Goal: Transaction & Acquisition: Obtain resource

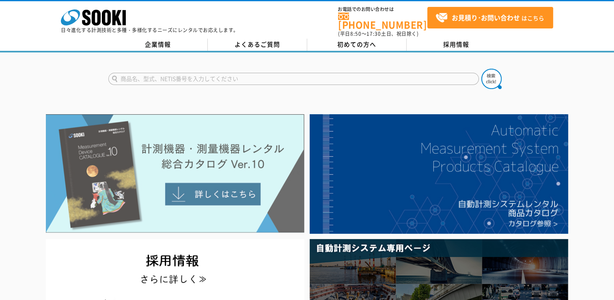
click at [232, 175] on img at bounding box center [175, 173] width 259 height 119
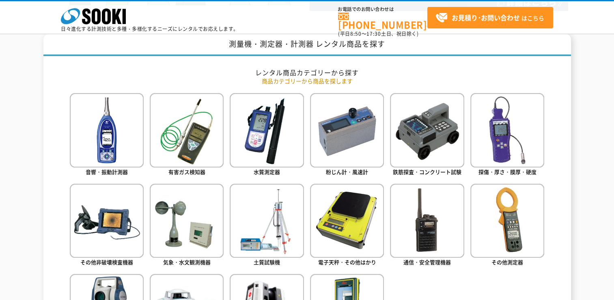
scroll to position [406, 0]
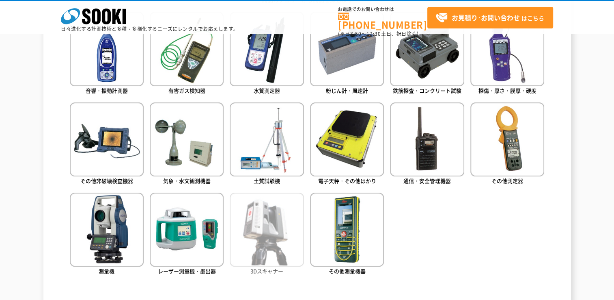
click at [268, 256] on img at bounding box center [267, 229] width 74 height 74
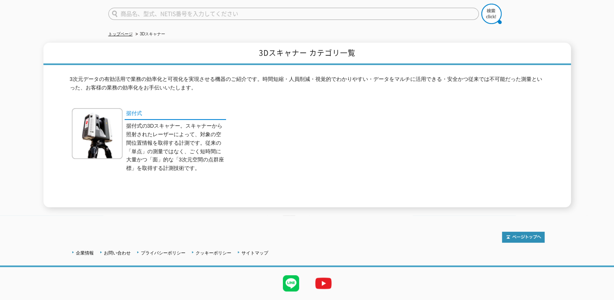
scroll to position [82, 0]
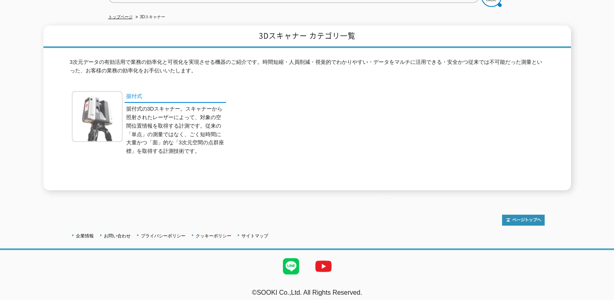
click at [91, 122] on img at bounding box center [97, 116] width 51 height 51
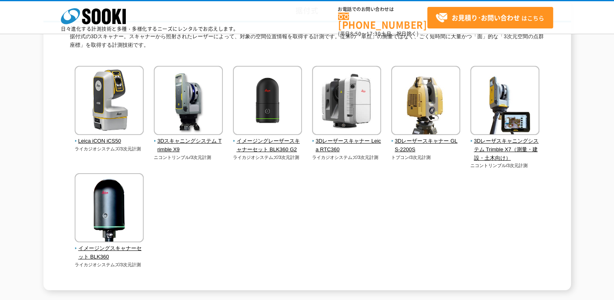
scroll to position [81, 0]
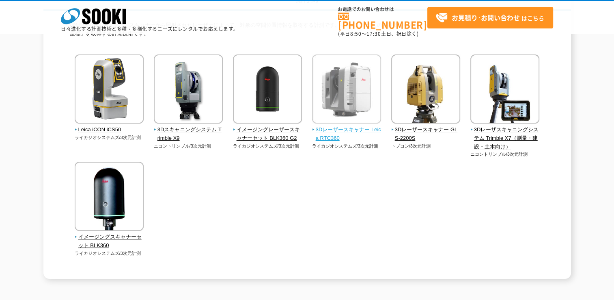
click at [350, 132] on span "3Dレーザースキャナー Leica RTC360" at bounding box center [346, 133] width 69 height 17
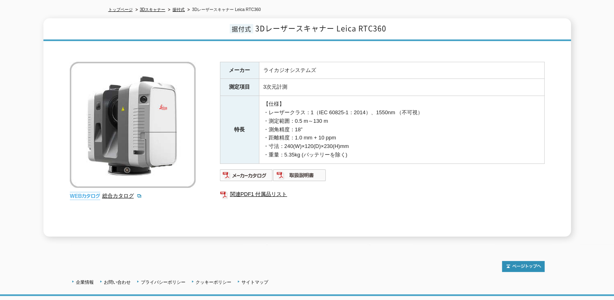
scroll to position [136, 0]
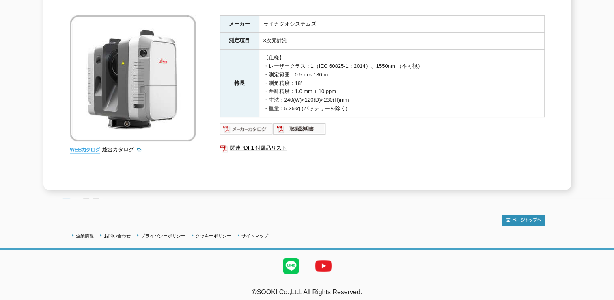
click at [232, 123] on img at bounding box center [246, 128] width 53 height 13
